Goal: Task Accomplishment & Management: Complete application form

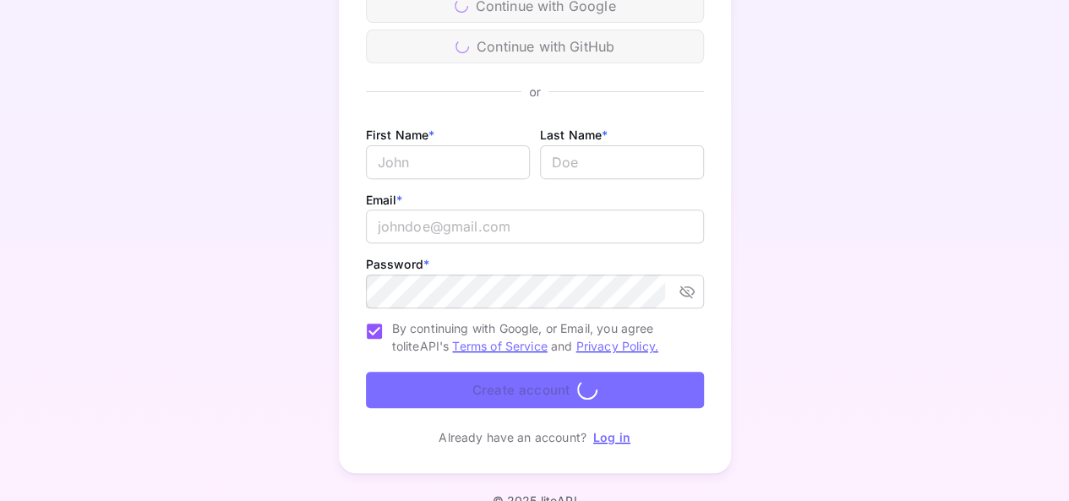
scroll to position [252, 0]
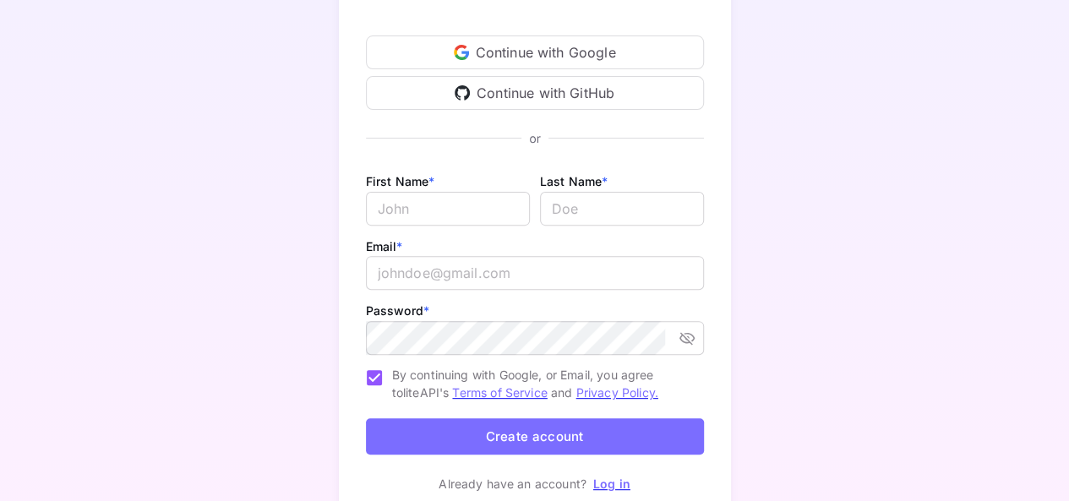
scroll to position [83, 0]
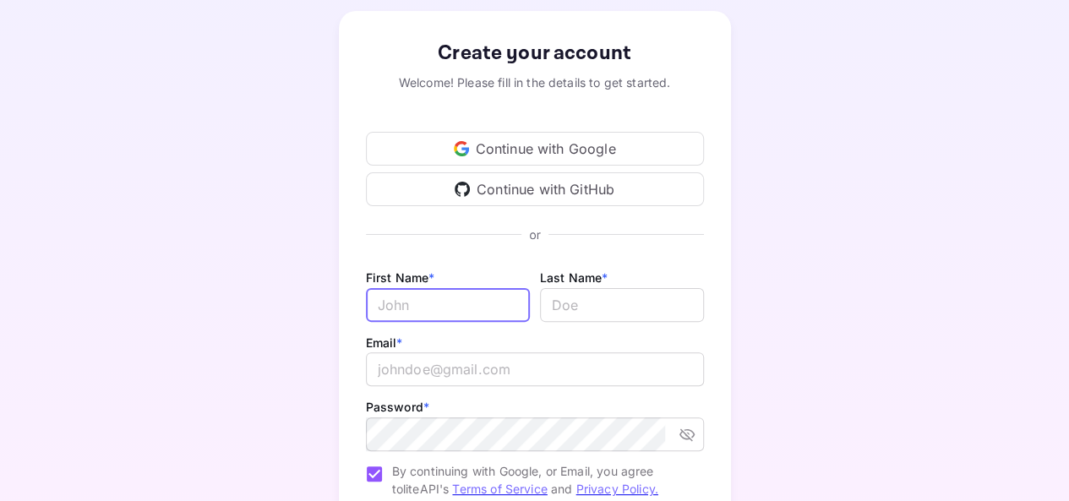
click at [469, 314] on input "Email *" at bounding box center [448, 305] width 164 height 34
type input "[PERSON_NAME]"
type input "Zabrodin"
type input "[EMAIL_ADDRESS][DOMAIN_NAME]"
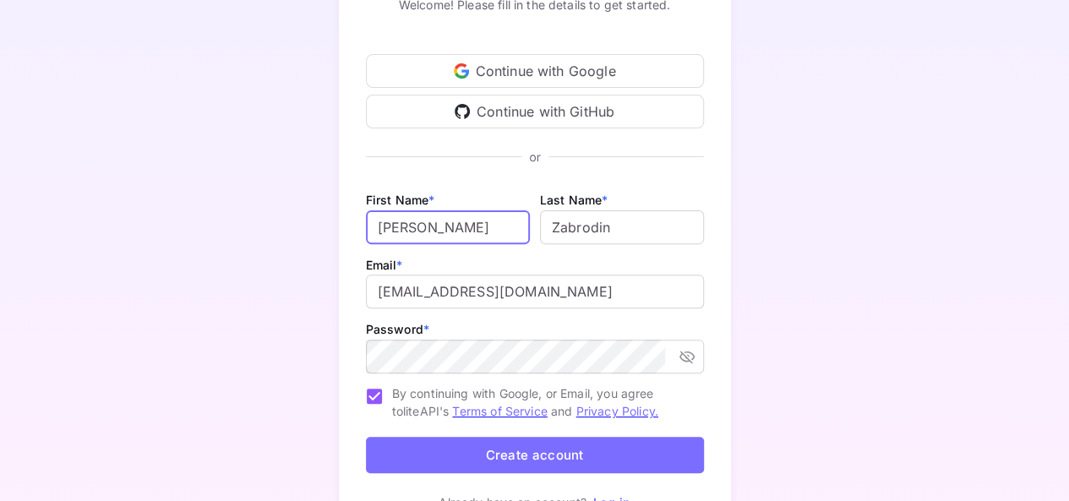
scroll to position [252, 0]
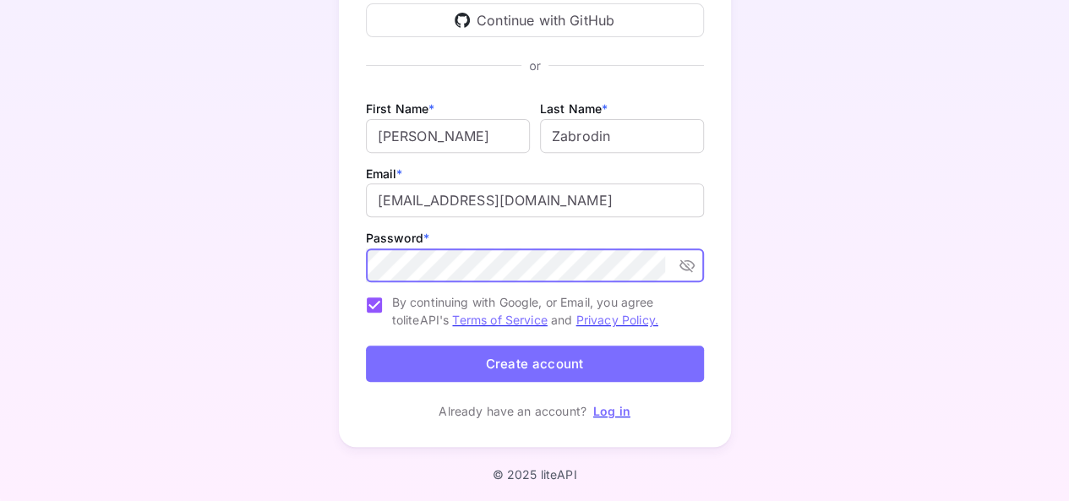
click at [510, 363] on button "Create account" at bounding box center [535, 364] width 338 height 36
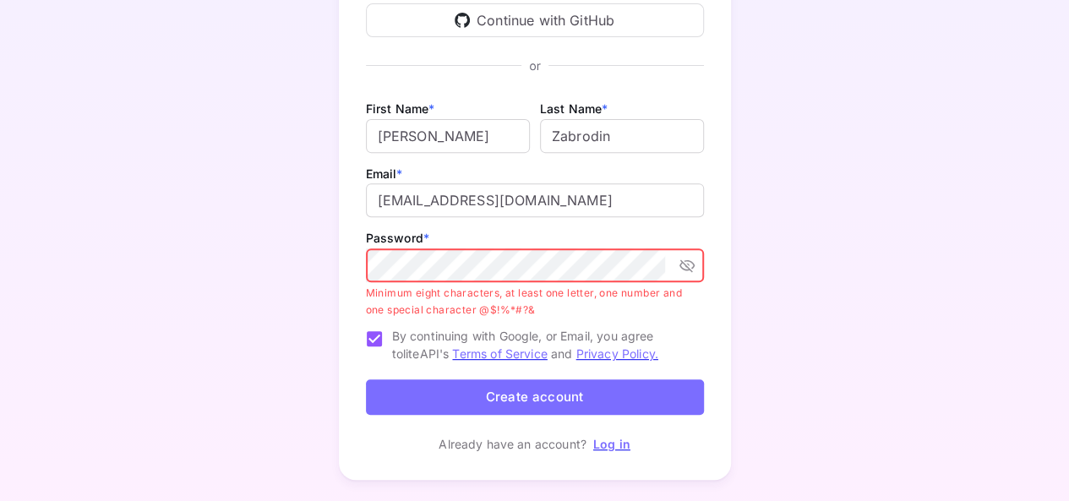
click at [691, 265] on icon "toggle password visibility" at bounding box center [687, 265] width 17 height 17
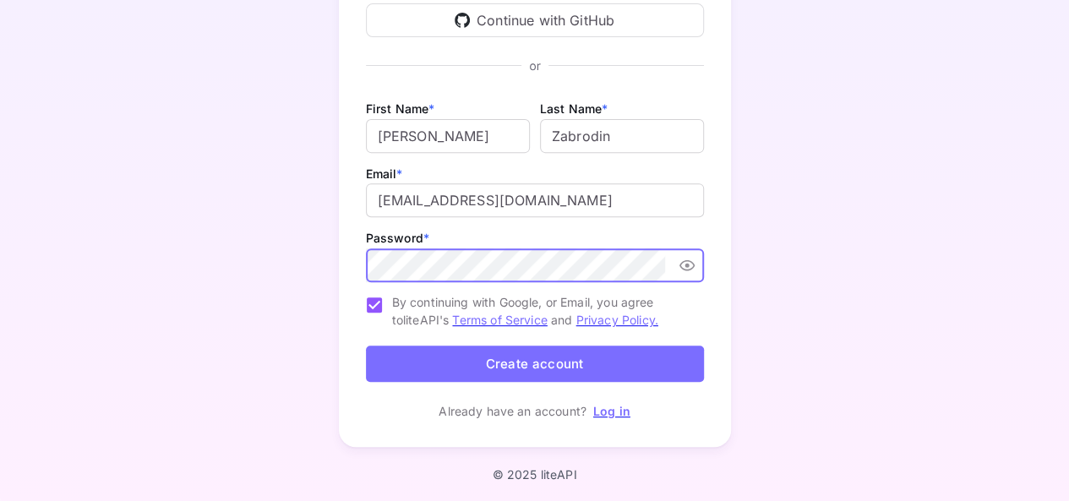
click at [584, 362] on button "Create account" at bounding box center [535, 364] width 338 height 36
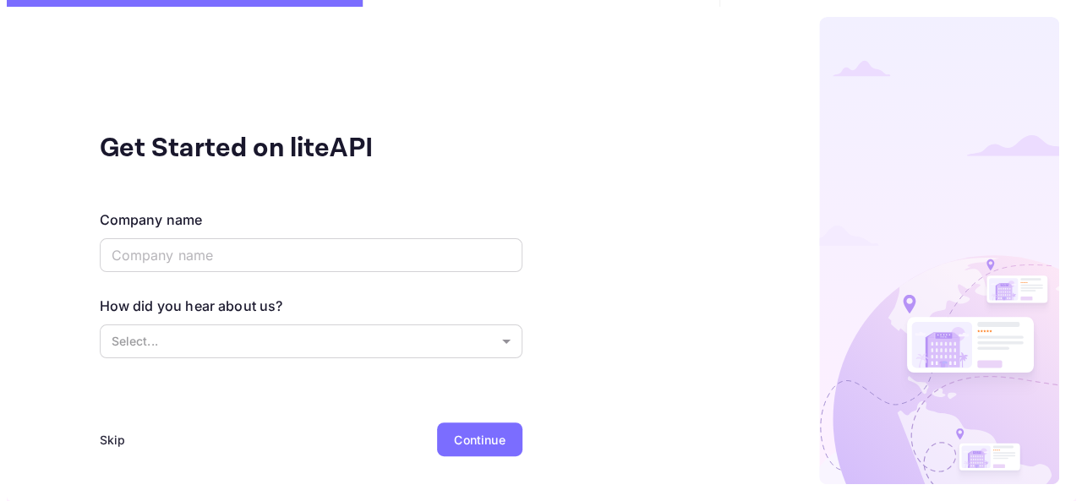
scroll to position [0, 0]
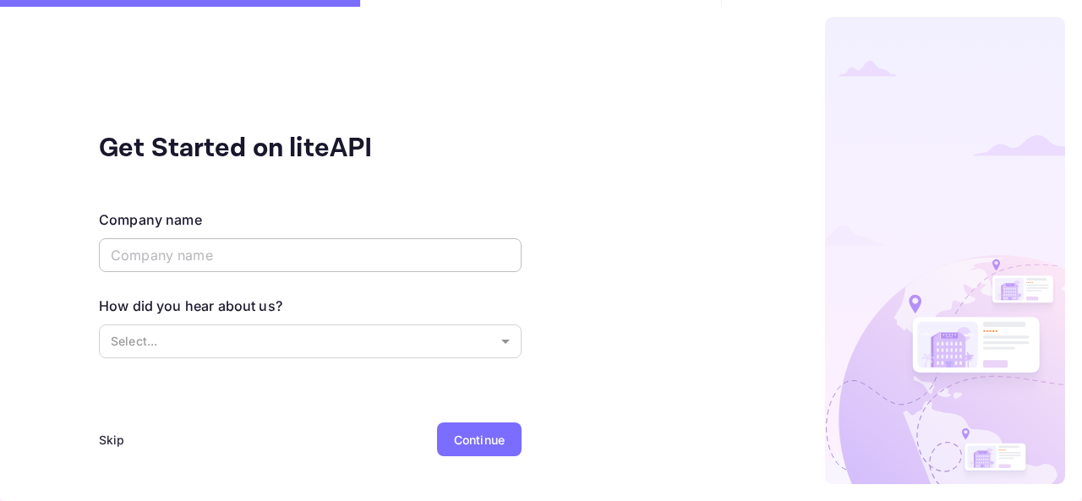
click at [227, 258] on input "text" at bounding box center [310, 255] width 423 height 34
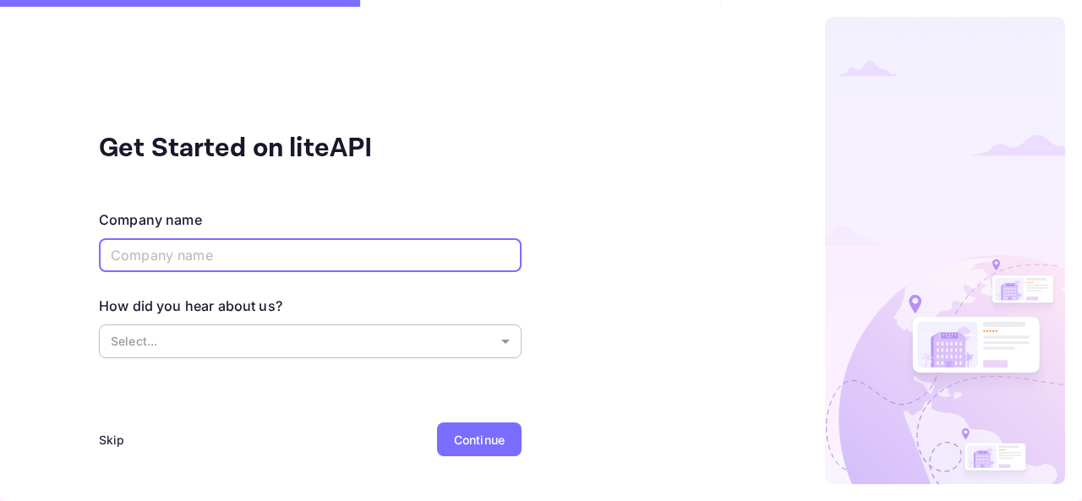
click at [253, 343] on body "Get Started on liteAPI Company name ​ How did you hear about us? Select... ​ Sk…" at bounding box center [541, 250] width 1082 height 501
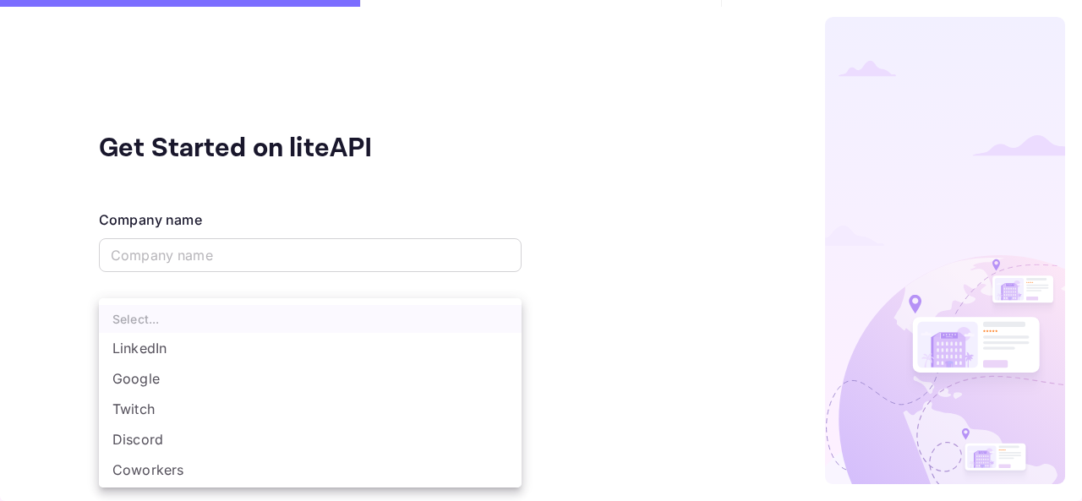
click at [222, 388] on li "Google" at bounding box center [310, 378] width 423 height 30
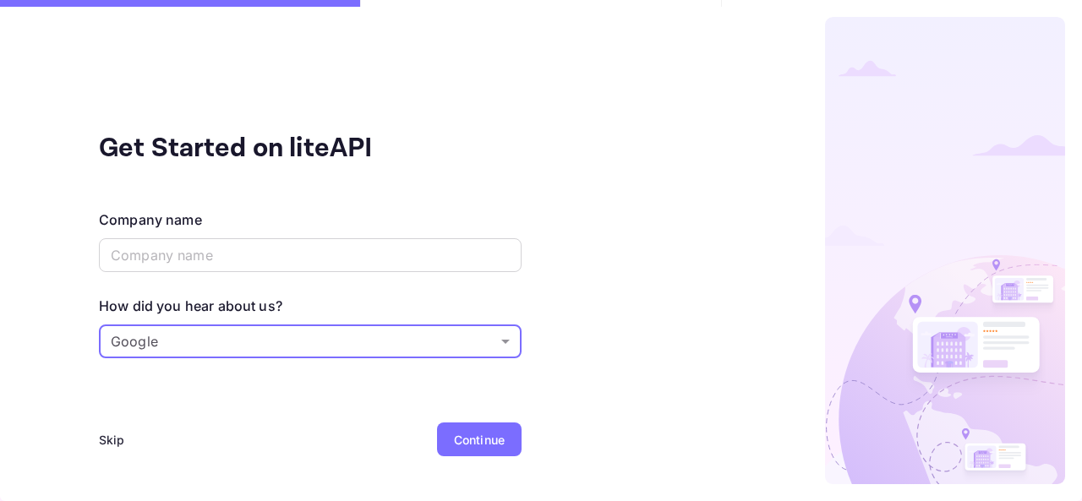
type input "Google"
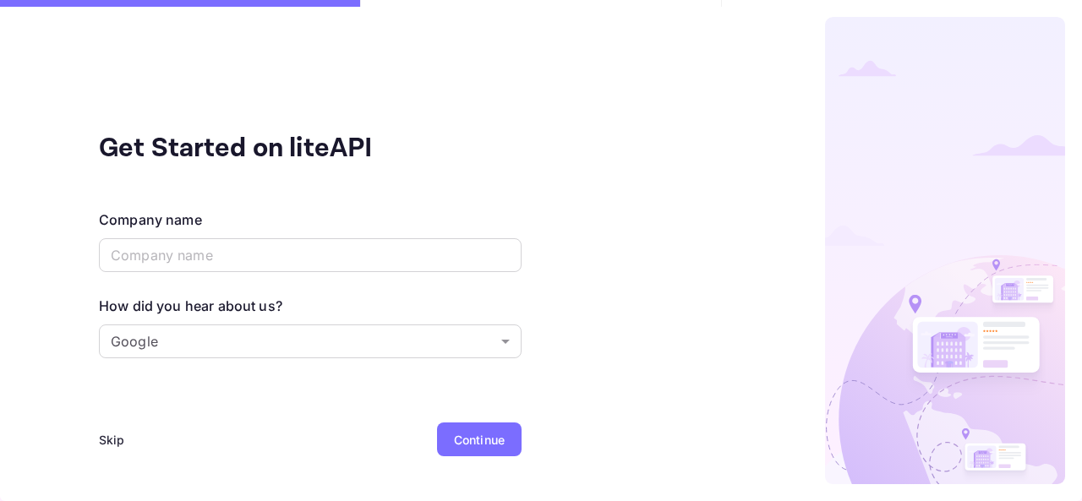
click at [118, 431] on div "Skip" at bounding box center [112, 440] width 26 height 18
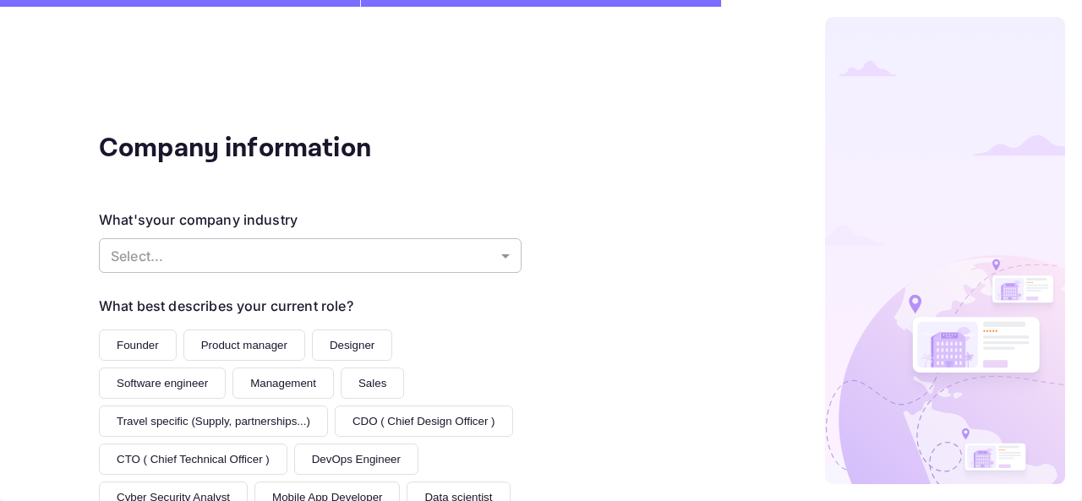
click at [328, 253] on body "Company information What's your company industry Select... ​ What best describe…" at bounding box center [541, 250] width 1082 height 501
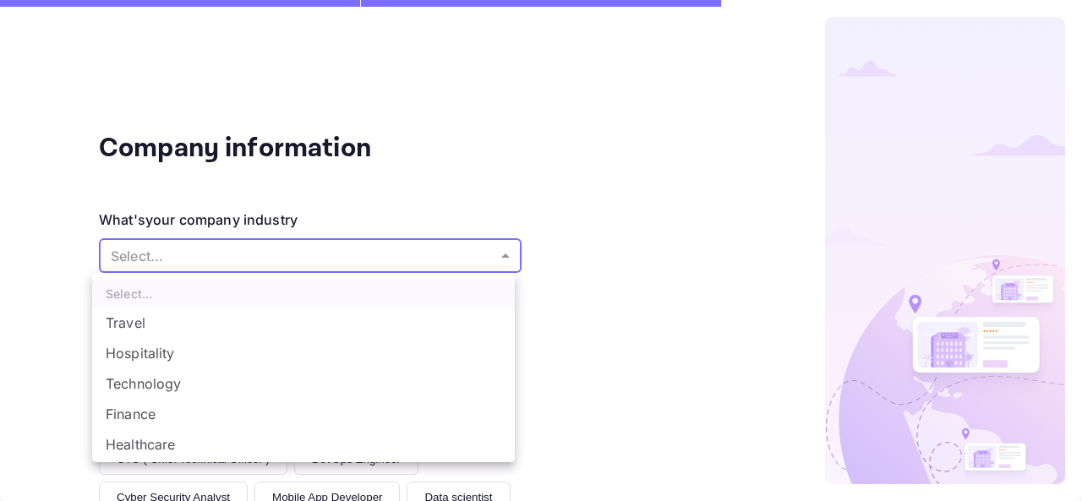
click at [188, 391] on li "Technology" at bounding box center [303, 384] width 423 height 30
type input "Technology"
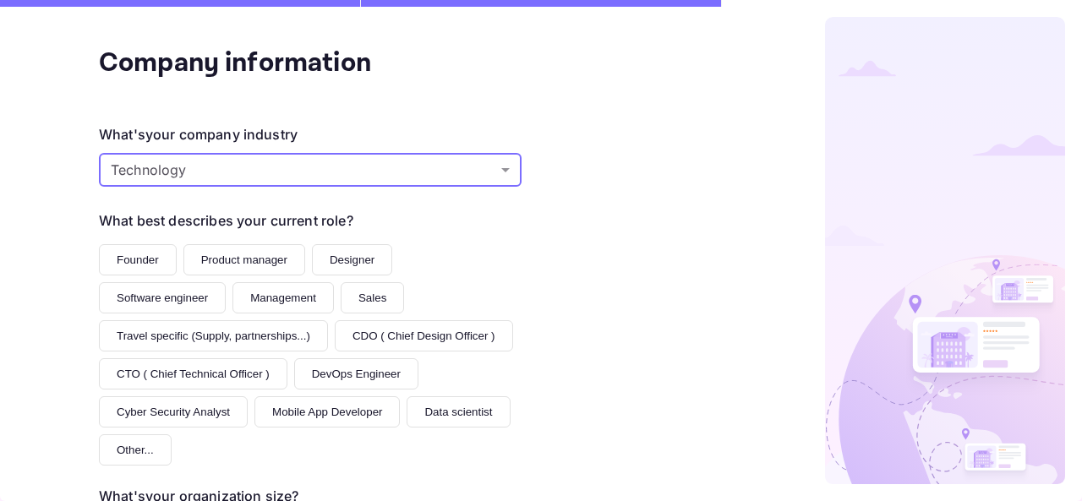
scroll to position [169, 0]
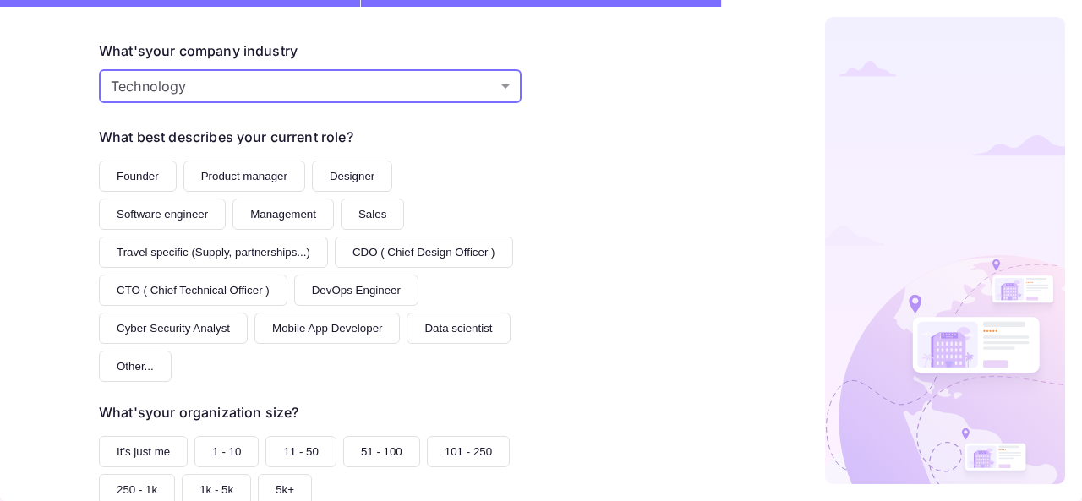
click at [241, 173] on button "Product manager" at bounding box center [244, 176] width 122 height 31
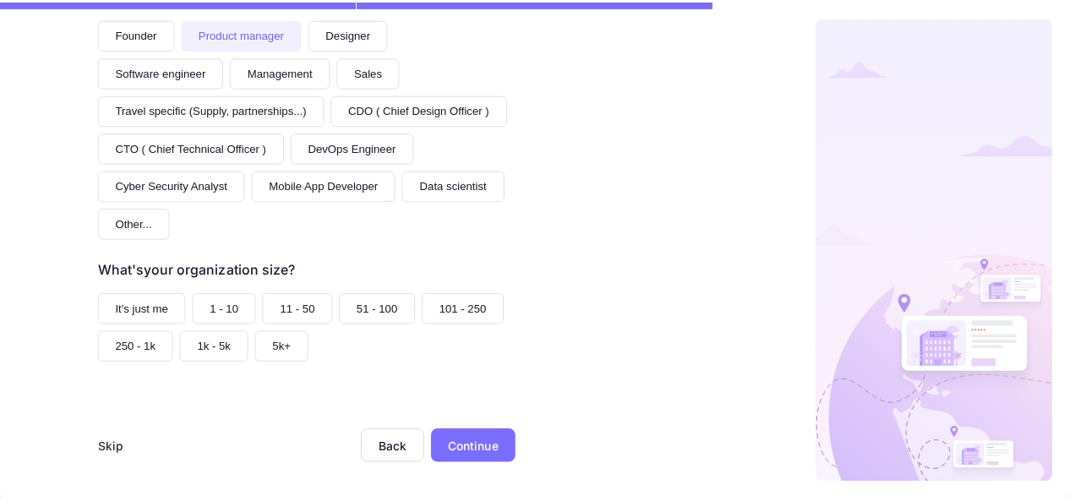
scroll to position [313, 0]
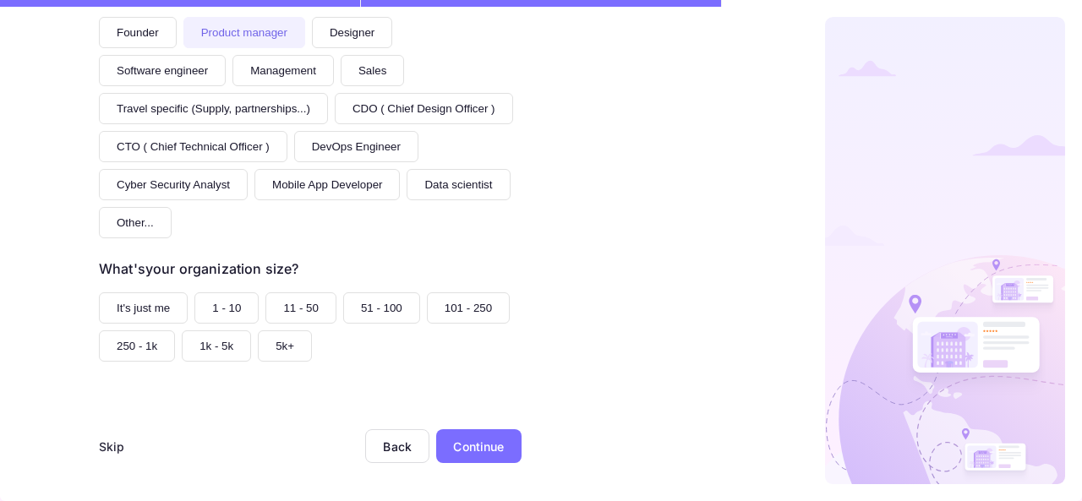
click at [379, 308] on button "51 - 100" at bounding box center [381, 307] width 77 height 31
click at [489, 445] on div "Continue" at bounding box center [478, 447] width 51 height 18
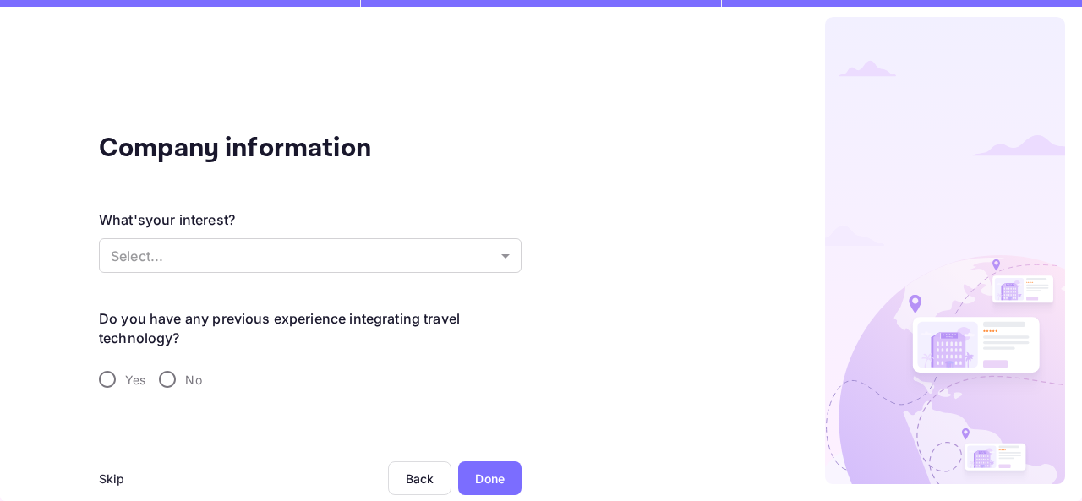
click at [111, 477] on div "Skip" at bounding box center [112, 479] width 26 height 18
